Goal: Transaction & Acquisition: Book appointment/travel/reservation

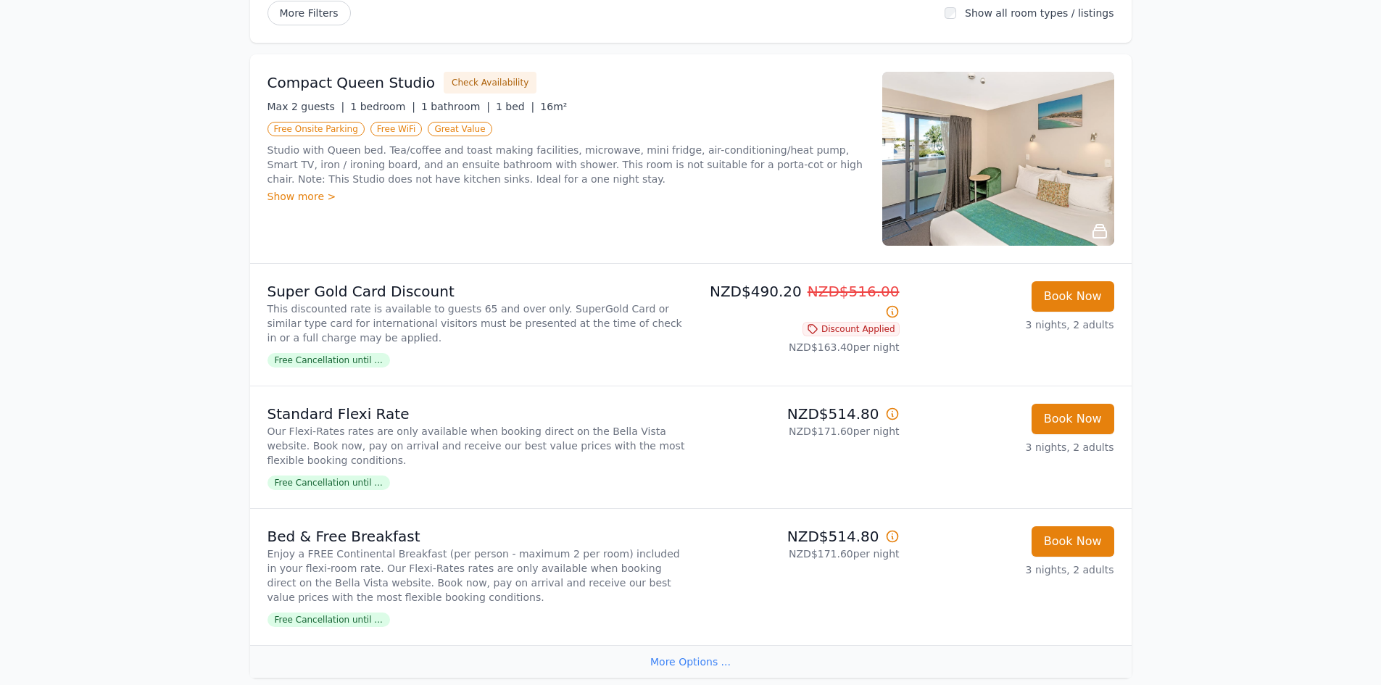
scroll to position [218, 0]
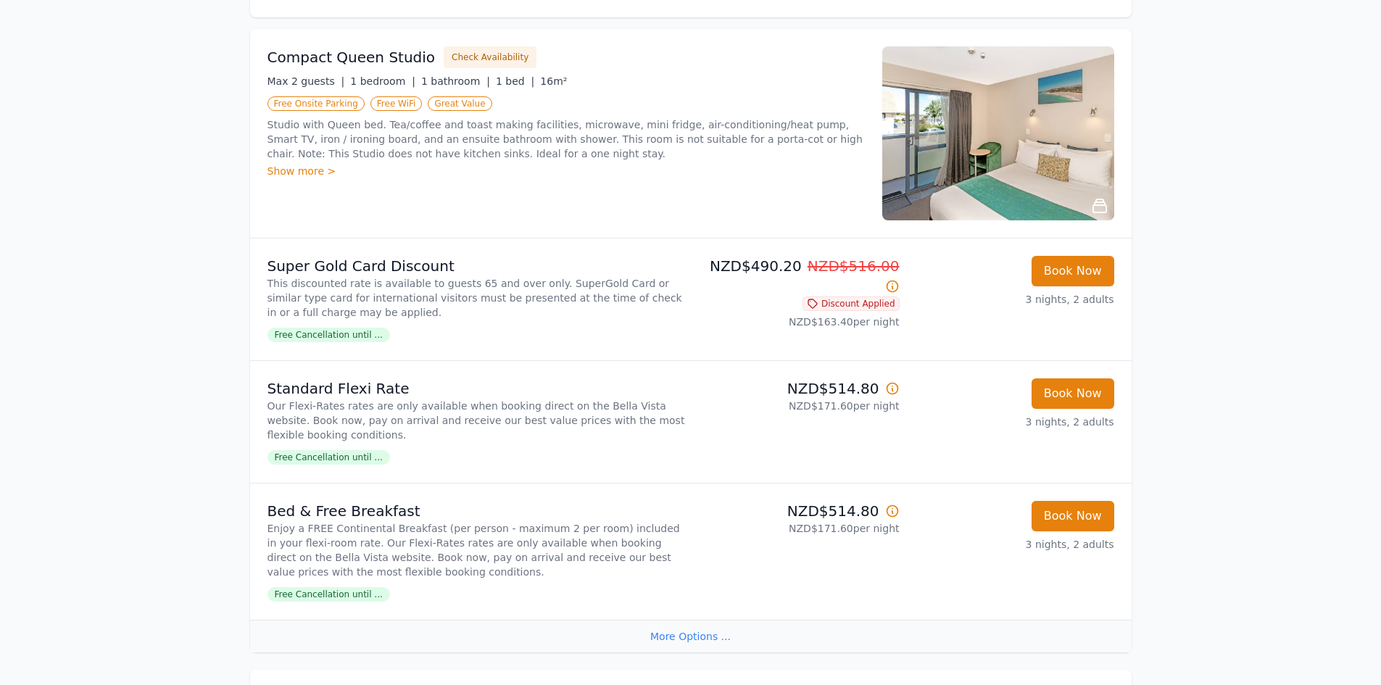
click at [893, 388] on icon at bounding box center [892, 388] width 15 height 15
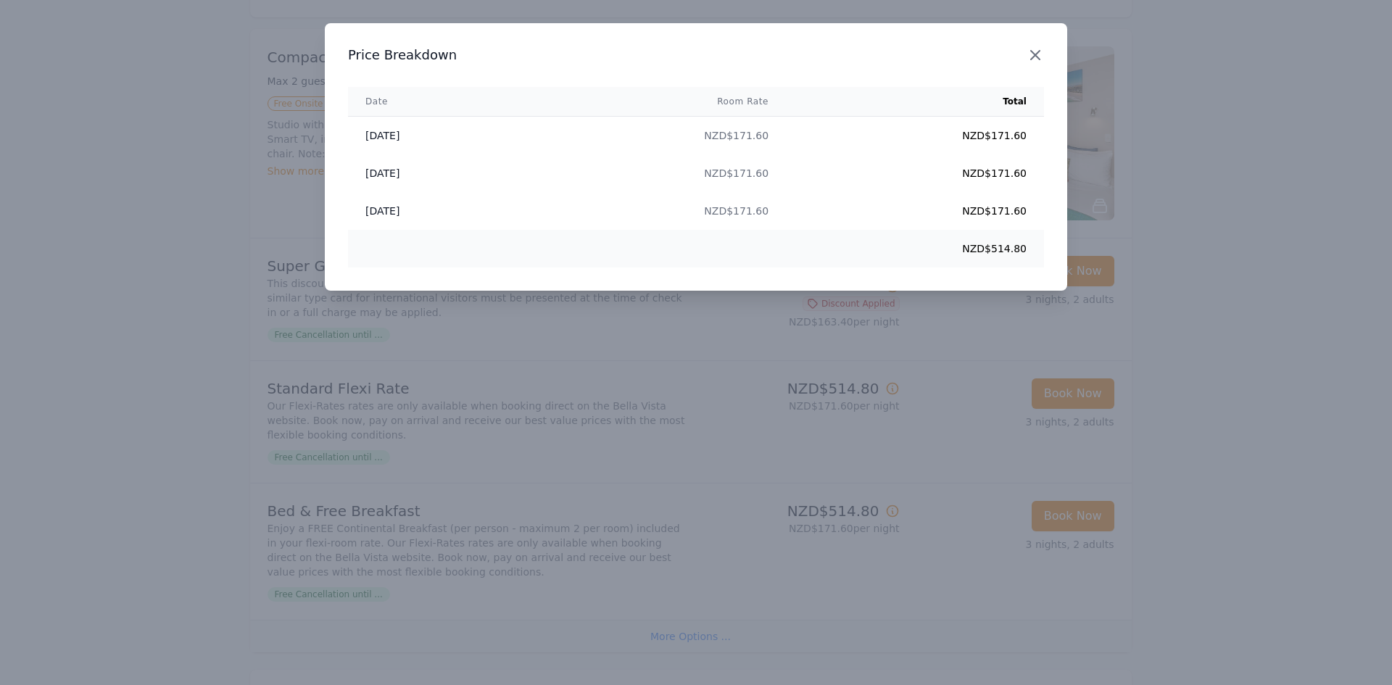
click at [1039, 52] on icon "button" at bounding box center [1035, 55] width 9 height 9
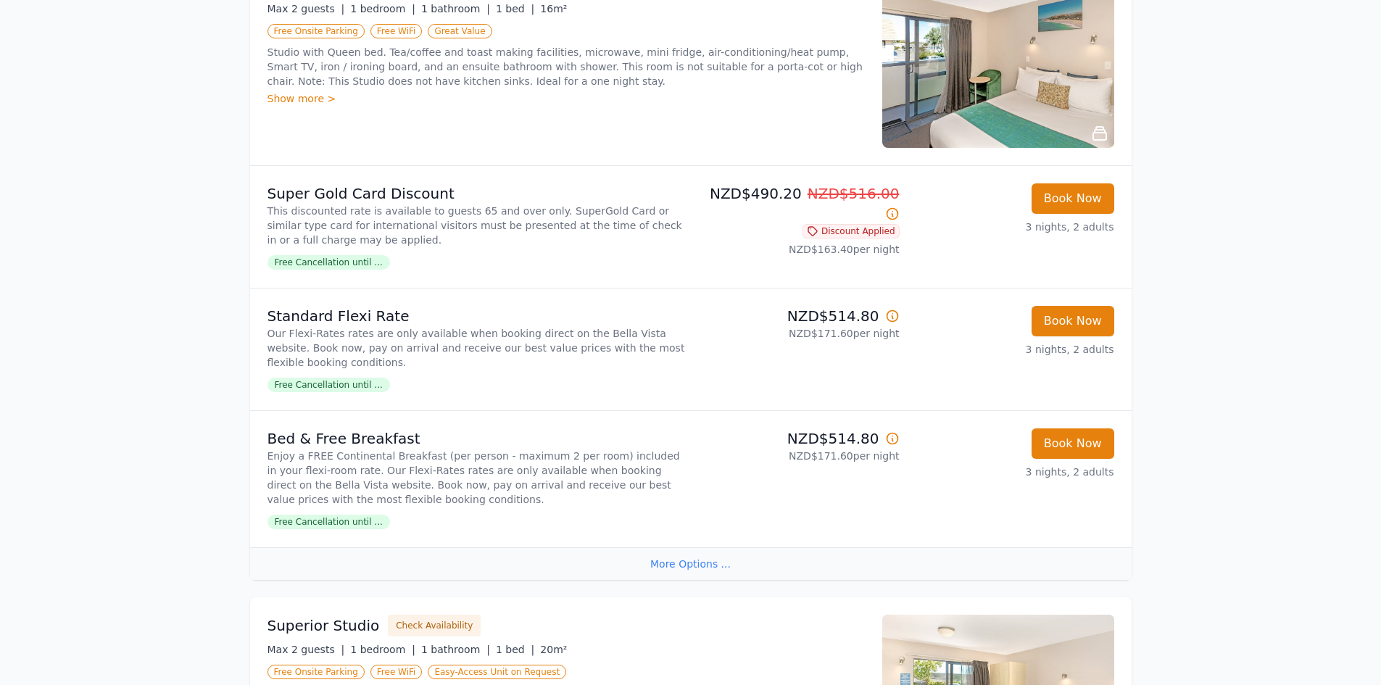
scroll to position [435, 0]
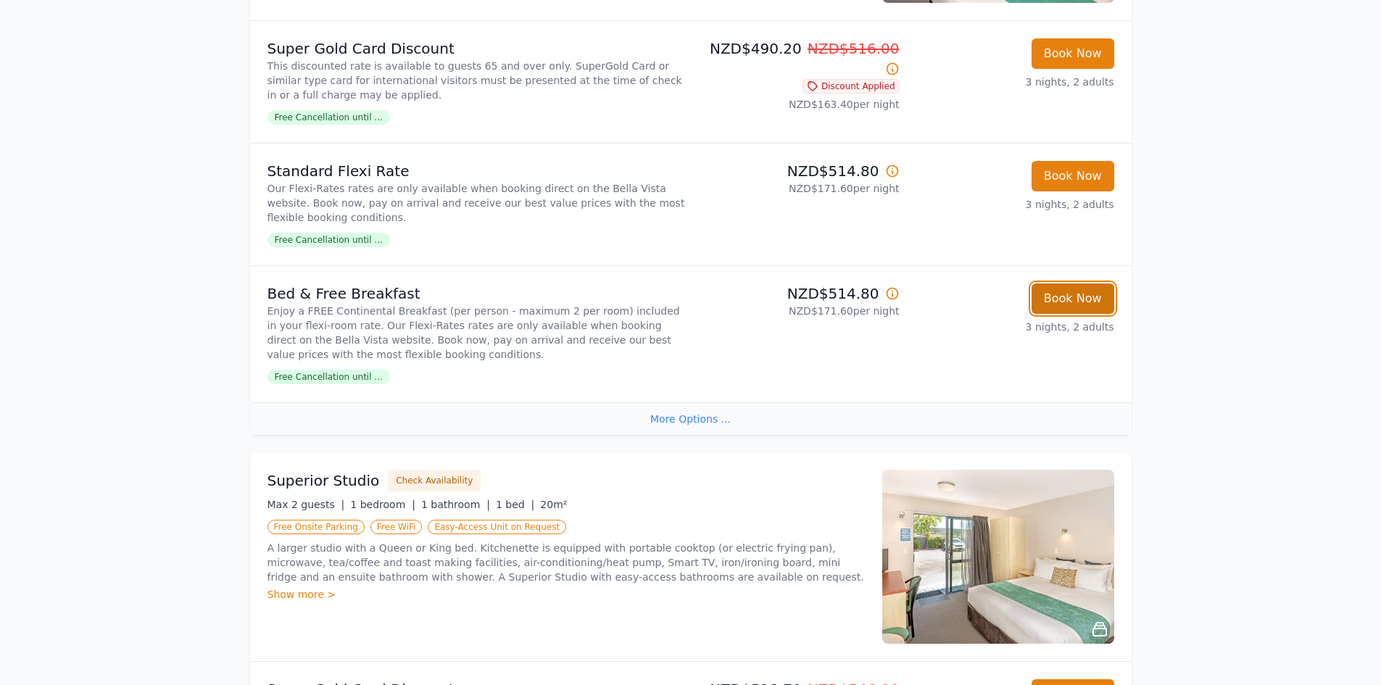
click at [1070, 296] on button "Book Now" at bounding box center [1073, 299] width 83 height 30
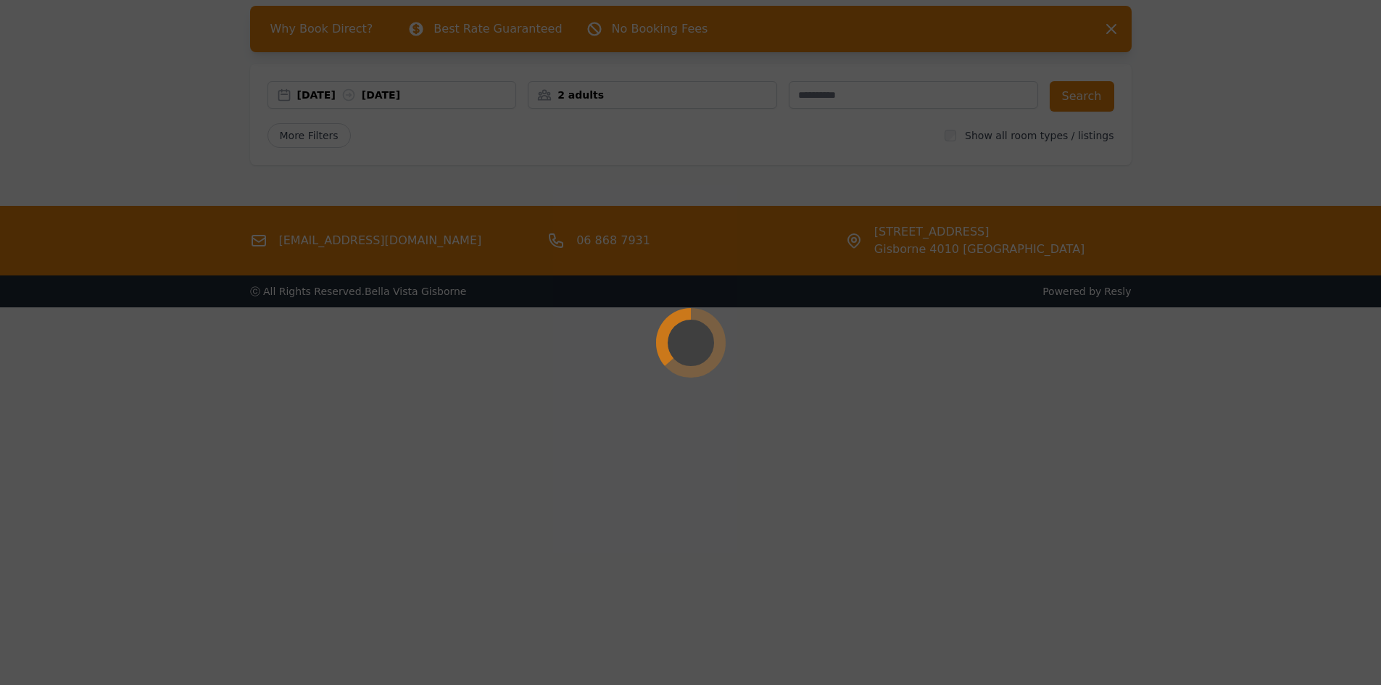
scroll to position [70, 0]
select select "**"
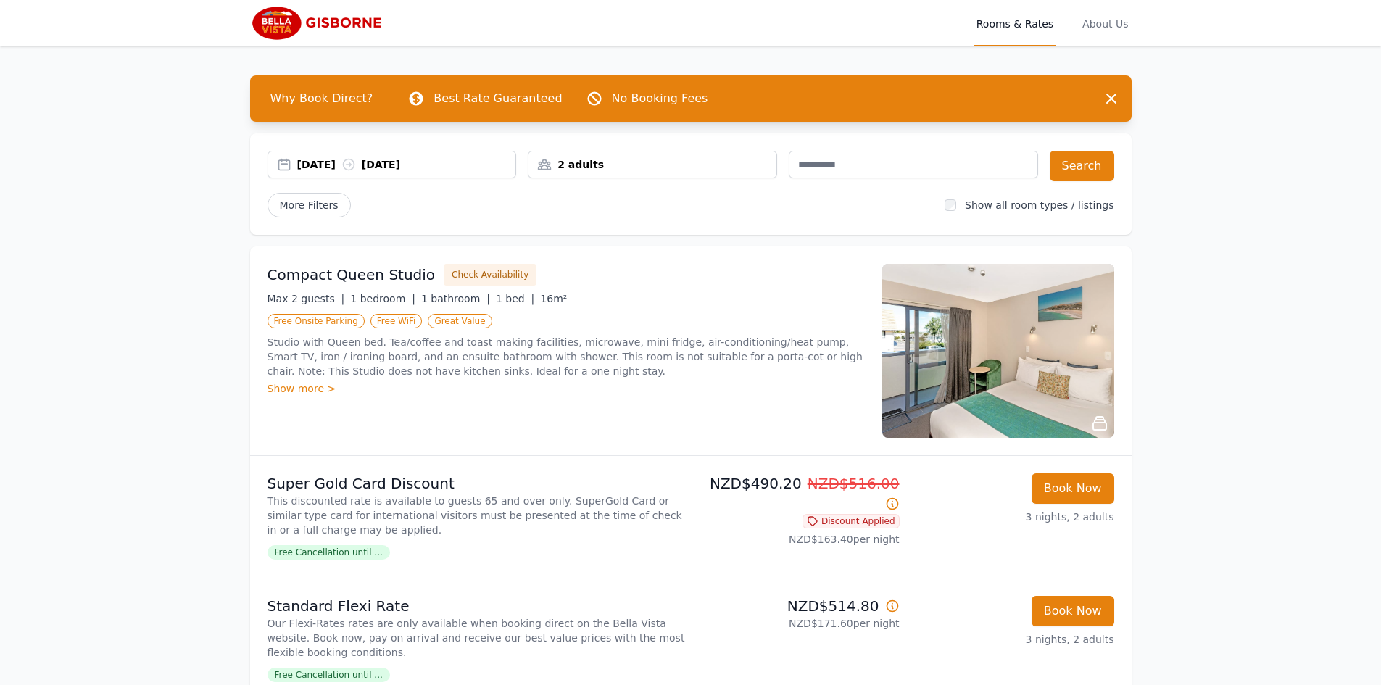
click at [622, 163] on div "2 adults" at bounding box center [653, 164] width 248 height 15
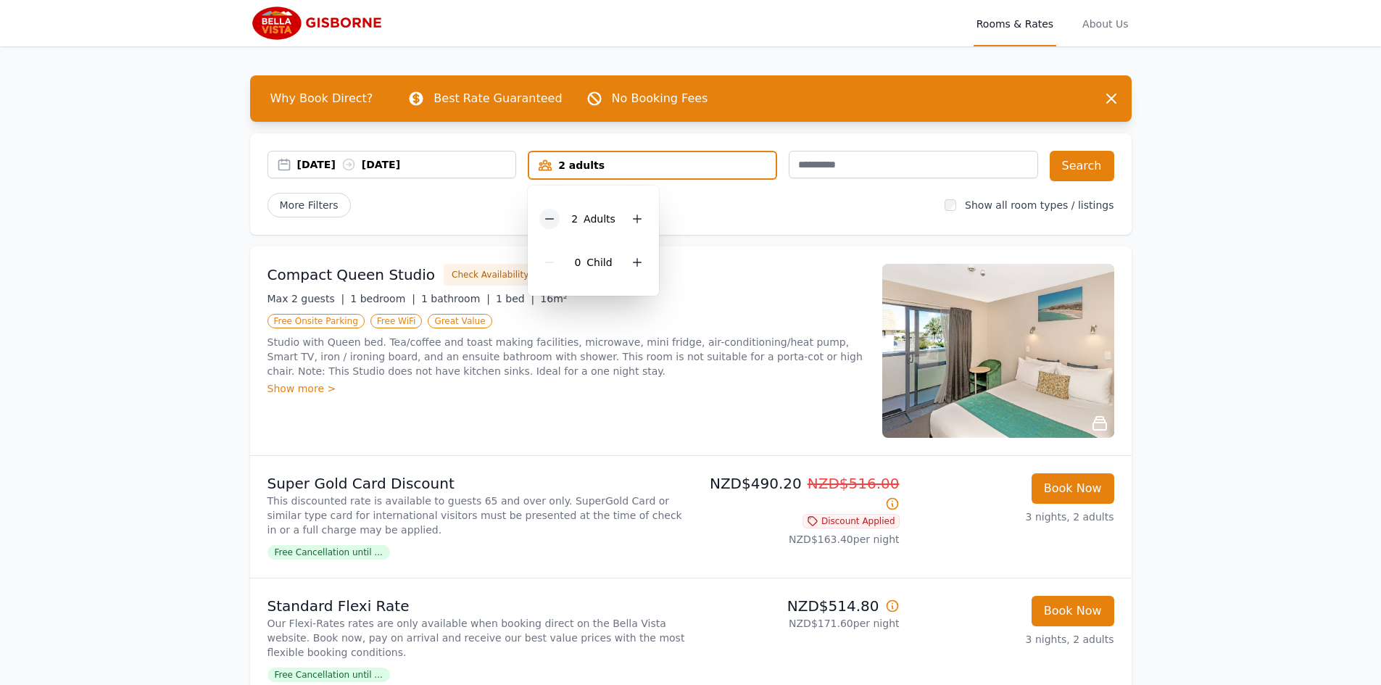
click at [553, 212] on div at bounding box center [550, 219] width 20 height 20
click at [711, 209] on div "More Filters" at bounding box center [601, 205] width 666 height 25
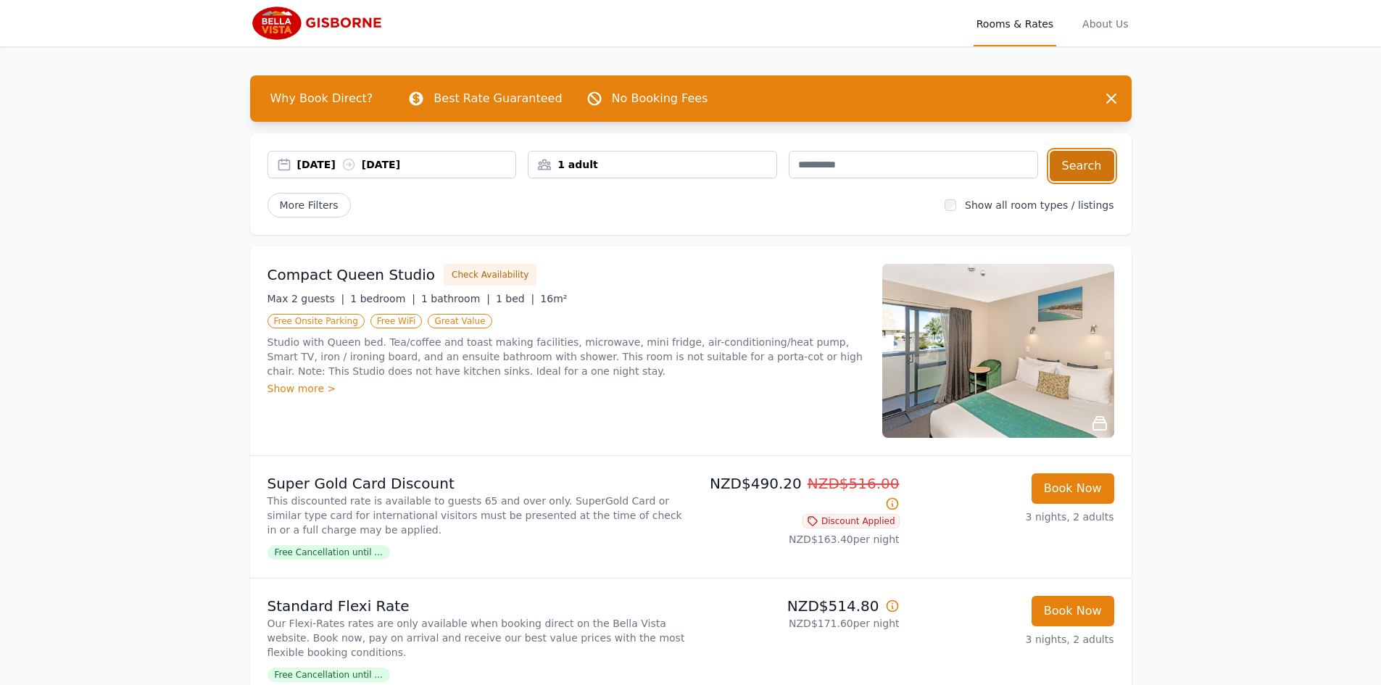
click at [1081, 160] on button "Search" at bounding box center [1082, 166] width 65 height 30
